Goal: Information Seeking & Learning: Learn about a topic

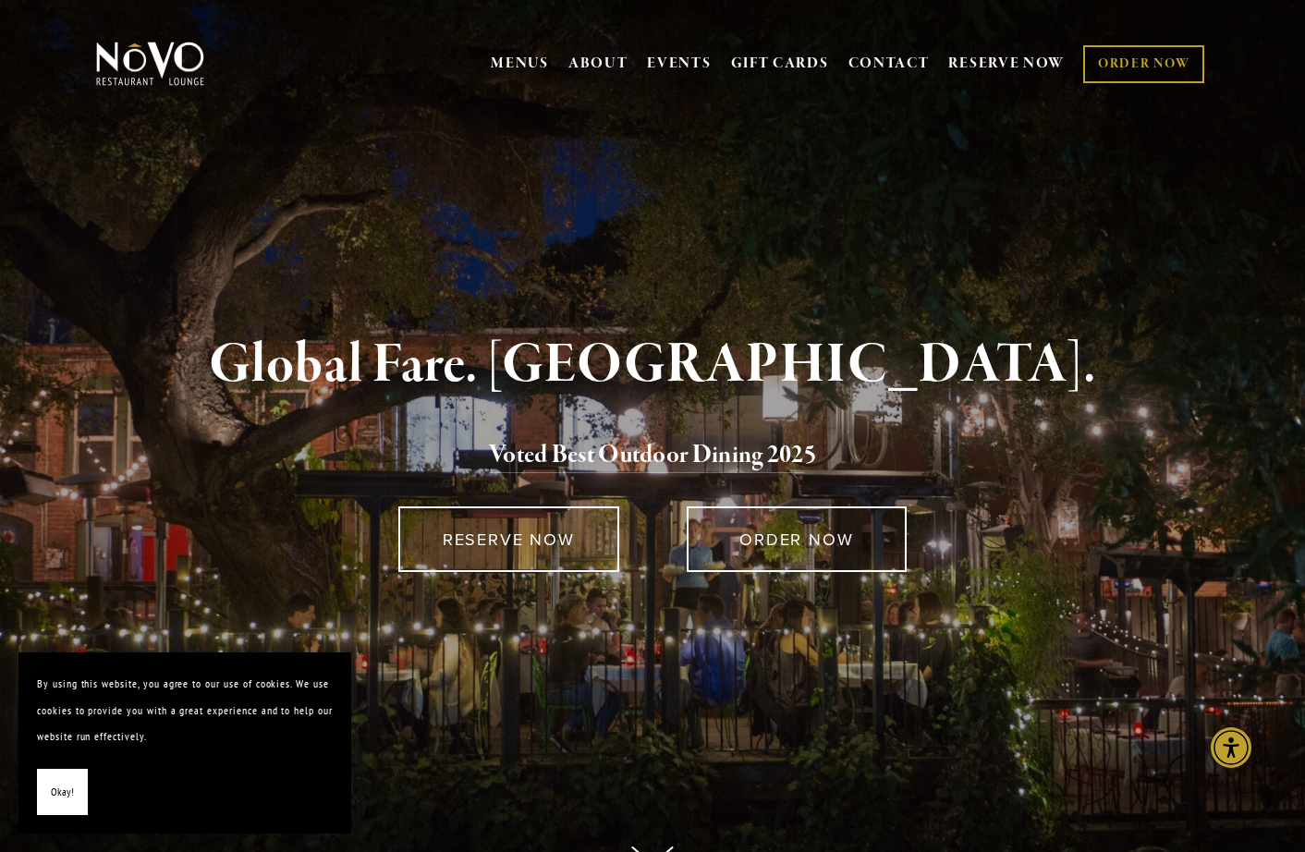
click at [79, 786] on button "Okay!" at bounding box center [62, 792] width 51 height 47
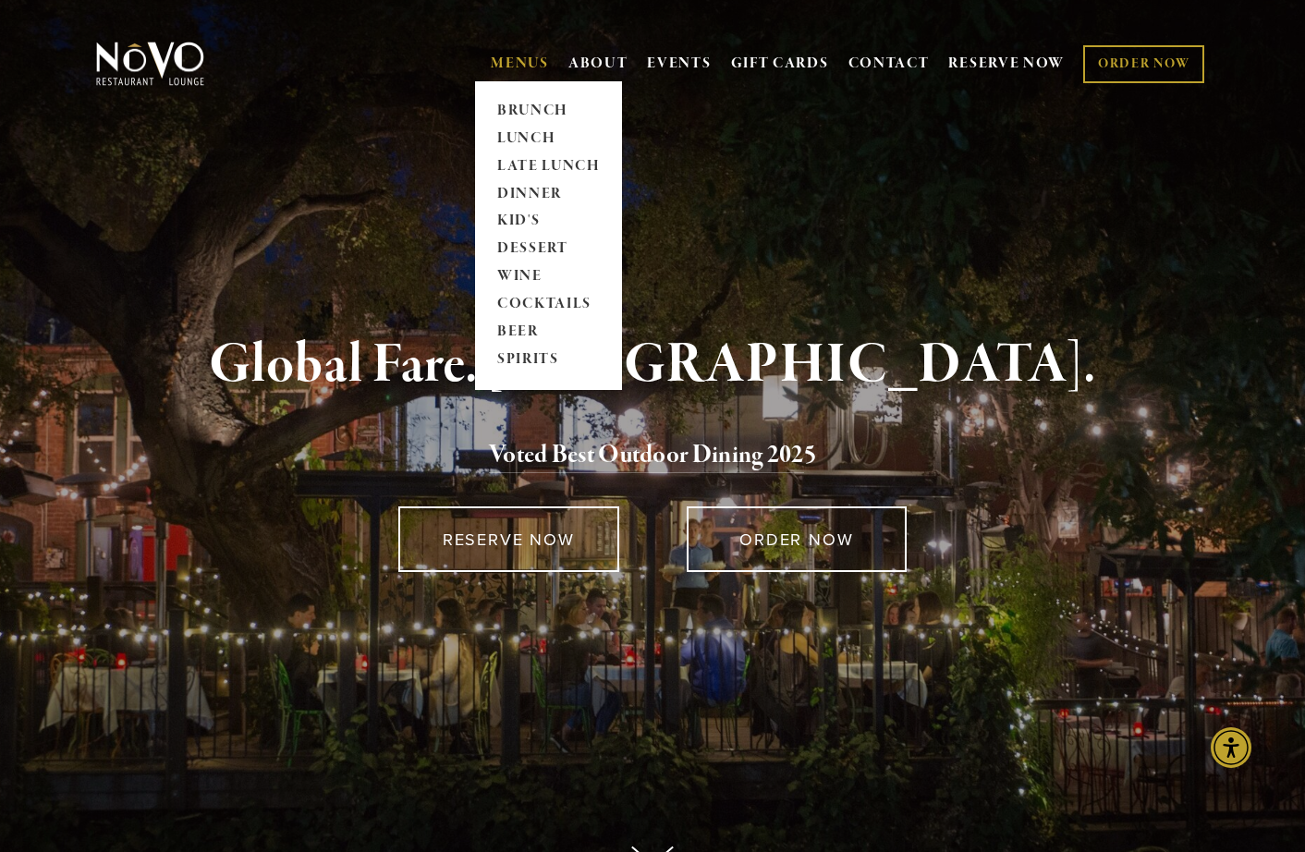
click at [497, 69] on link "MENUS" at bounding box center [520, 64] width 58 height 18
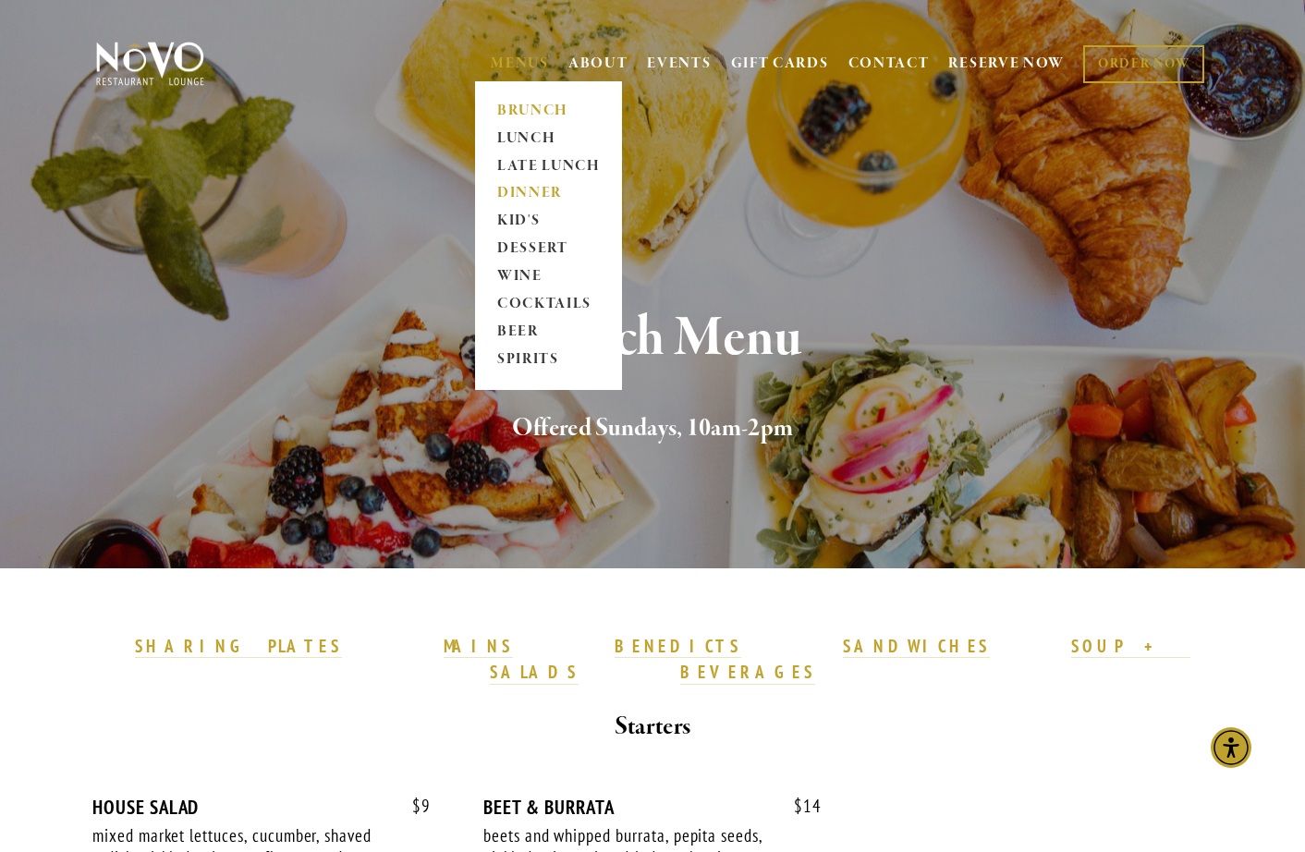
click at [521, 188] on link "DINNER" at bounding box center [549, 194] width 116 height 28
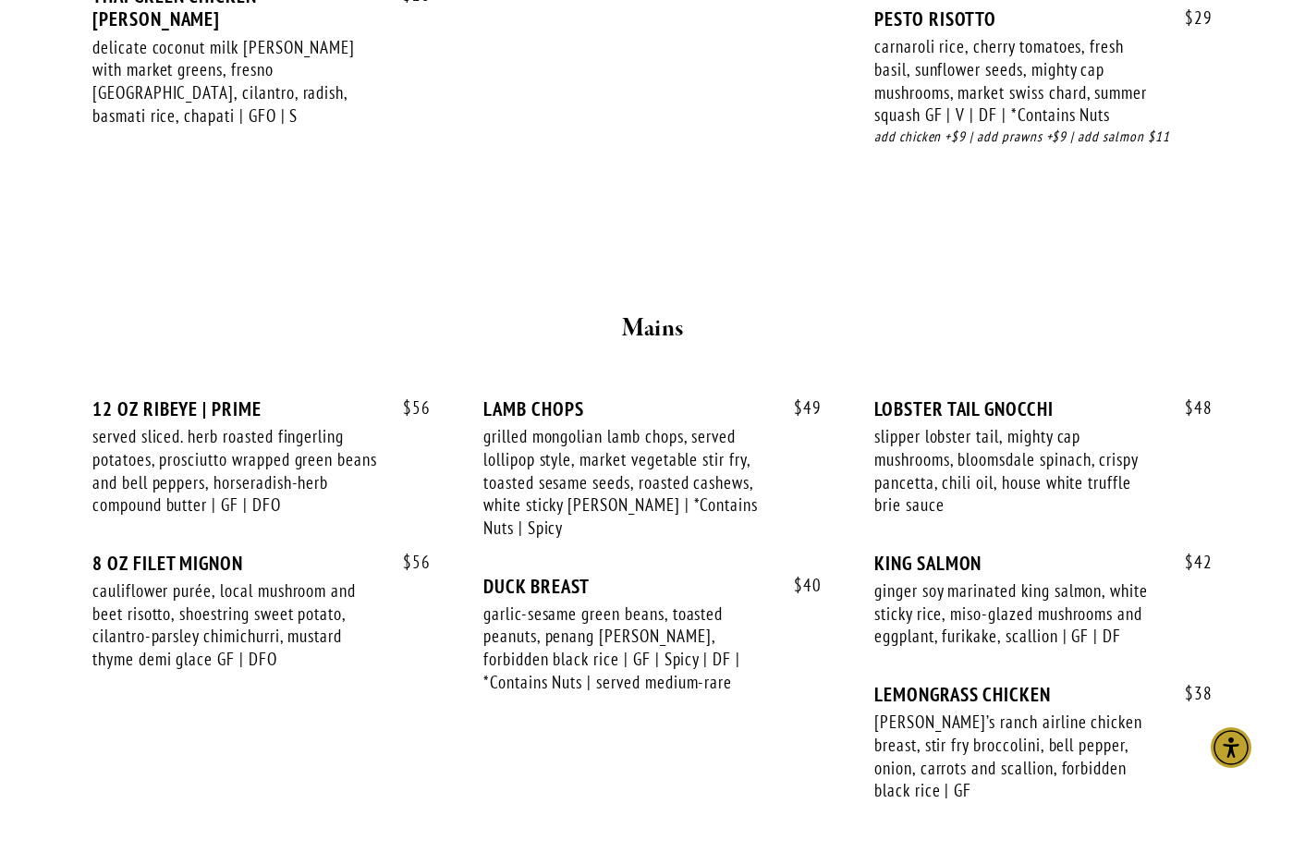
scroll to position [2878, 0]
